Goal: Task Accomplishment & Management: Use online tool/utility

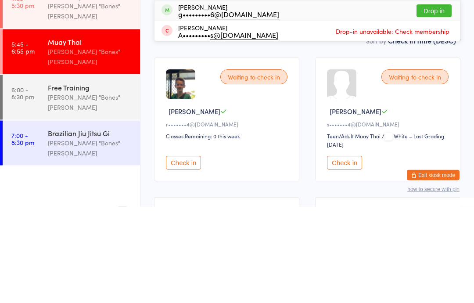
click at [82, 224] on div "Brazilian Jiu Jitsu Gi" at bounding box center [90, 229] width 85 height 10
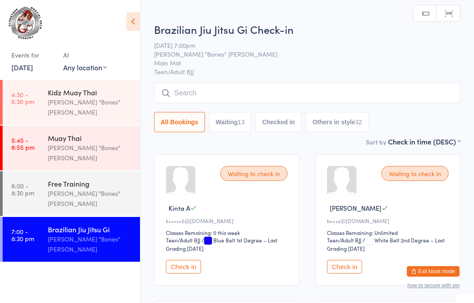
click at [217, 93] on input "search" at bounding box center [307, 93] width 306 height 20
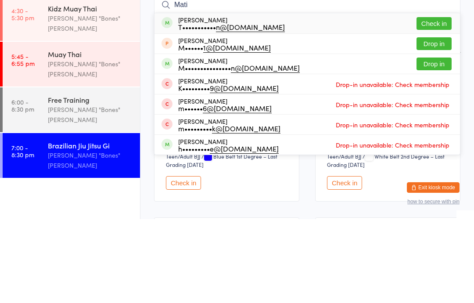
type input "Mati"
click at [431, 101] on button "Check in" at bounding box center [433, 107] width 35 height 13
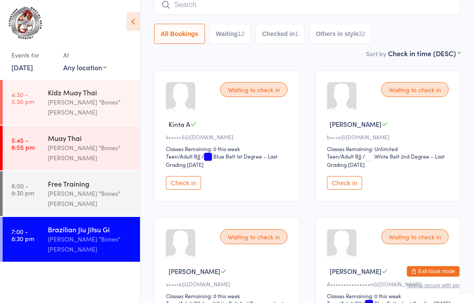
click at [191, 182] on button "Check in" at bounding box center [183, 183] width 35 height 14
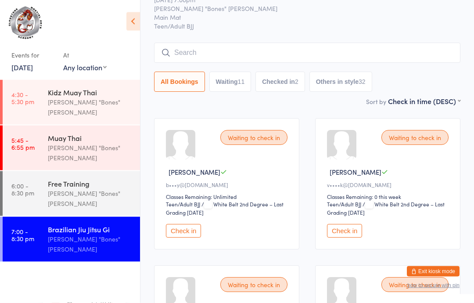
scroll to position [30, 0]
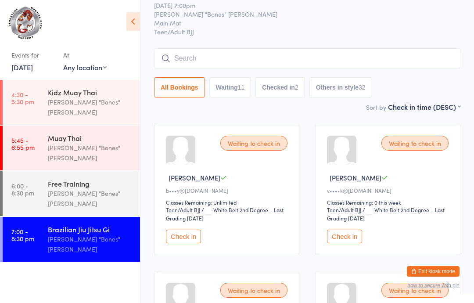
click at [294, 51] on input "search" at bounding box center [307, 58] width 306 height 20
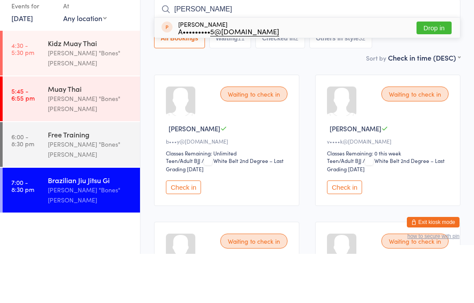
type input "[PERSON_NAME]"
click at [437, 71] on button "Drop in" at bounding box center [433, 77] width 35 height 13
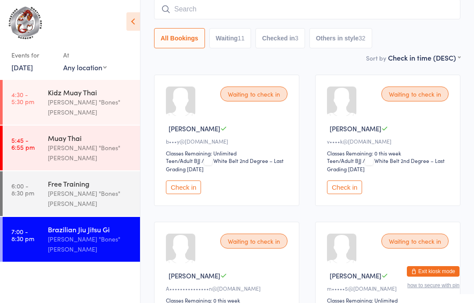
click at [214, 18] on input "search" at bounding box center [307, 9] width 306 height 20
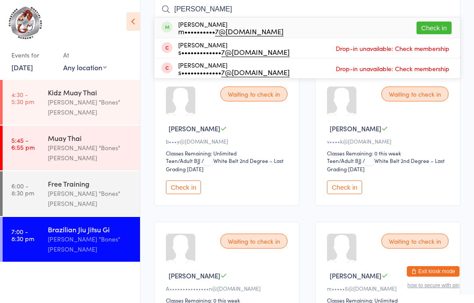
type input "[PERSON_NAME]"
click at [422, 23] on button "Check in" at bounding box center [433, 27] width 35 height 13
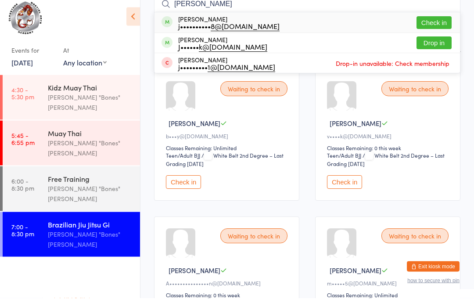
type input "[PERSON_NAME]"
click at [430, 21] on button "Check in" at bounding box center [433, 27] width 35 height 13
